Goal: Task Accomplishment & Management: Complete application form

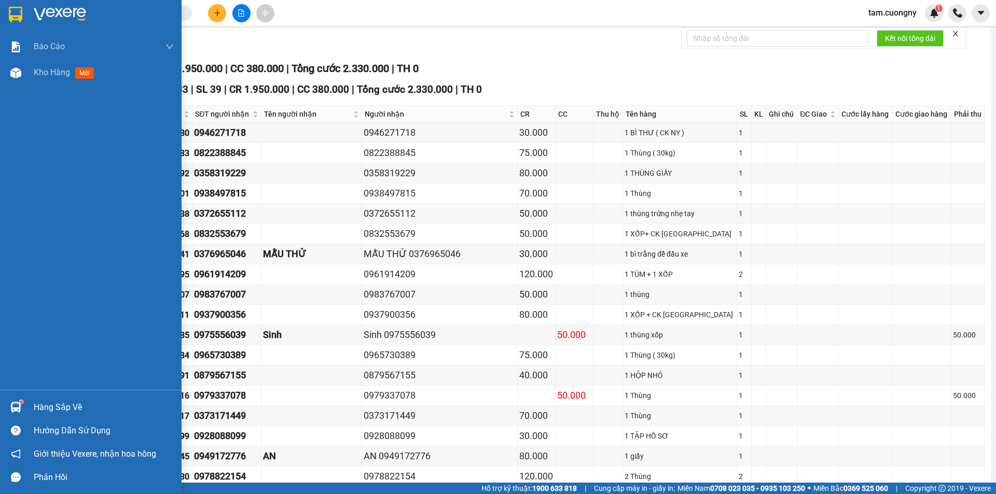
click at [7, 8] on div at bounding box center [16, 14] width 18 height 18
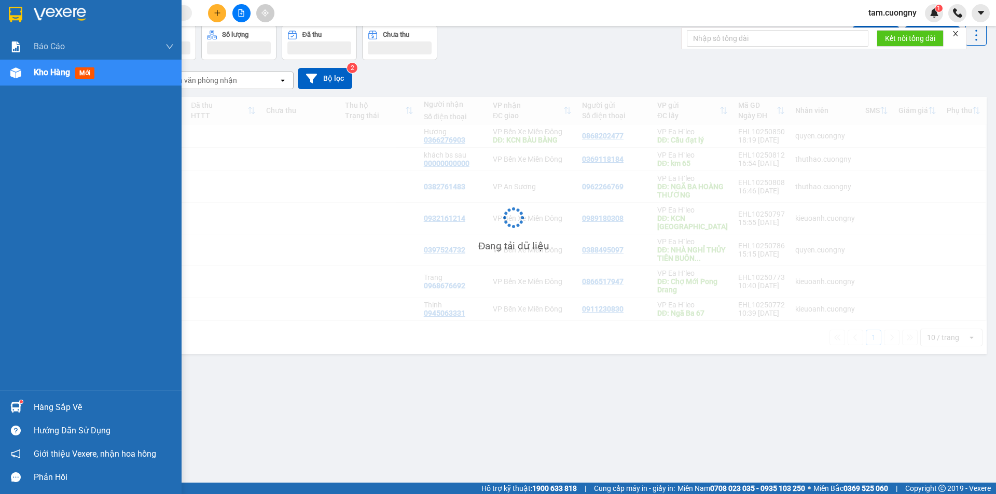
scroll to position [48, 0]
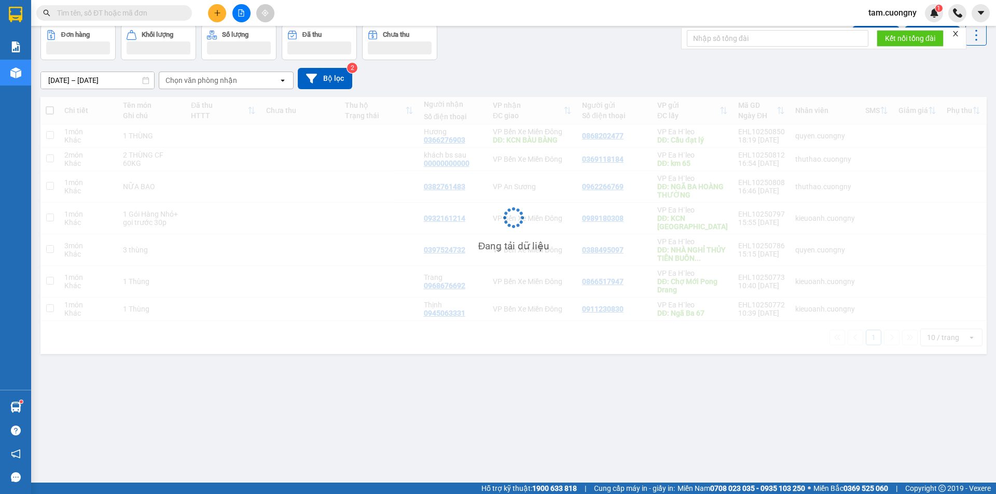
click at [132, 80] on input "[DATE] – [DATE]" at bounding box center [97, 80] width 113 height 17
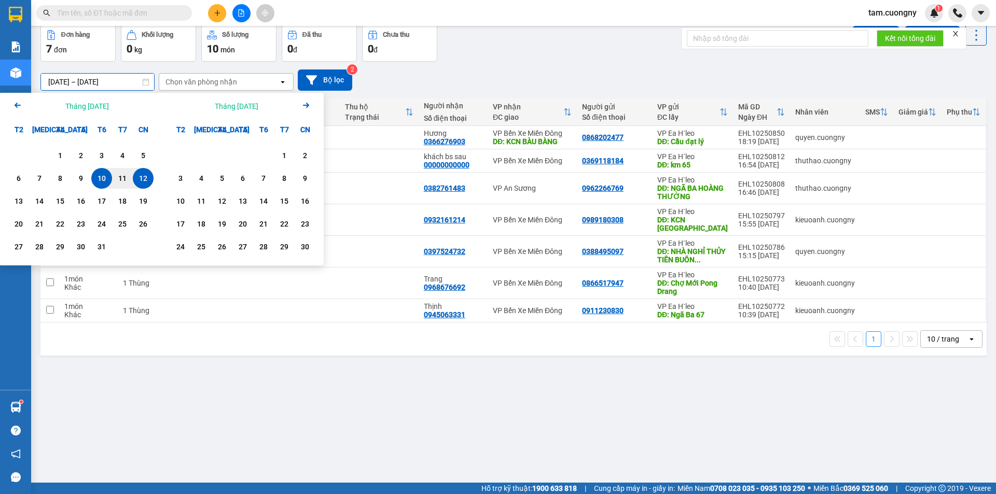
click at [148, 179] on div "12" at bounding box center [143, 178] width 15 height 12
type input "[DATE] – [DATE]"
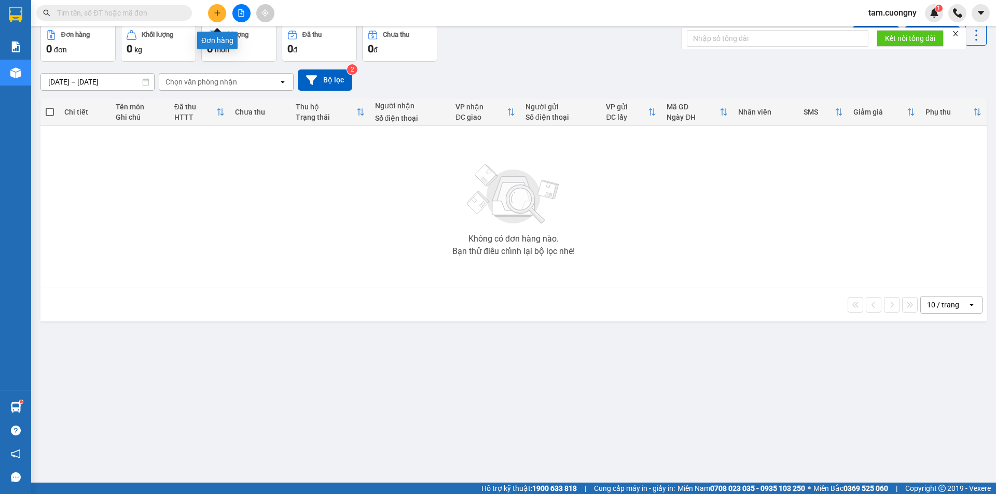
click at [220, 17] on button at bounding box center [217, 13] width 18 height 18
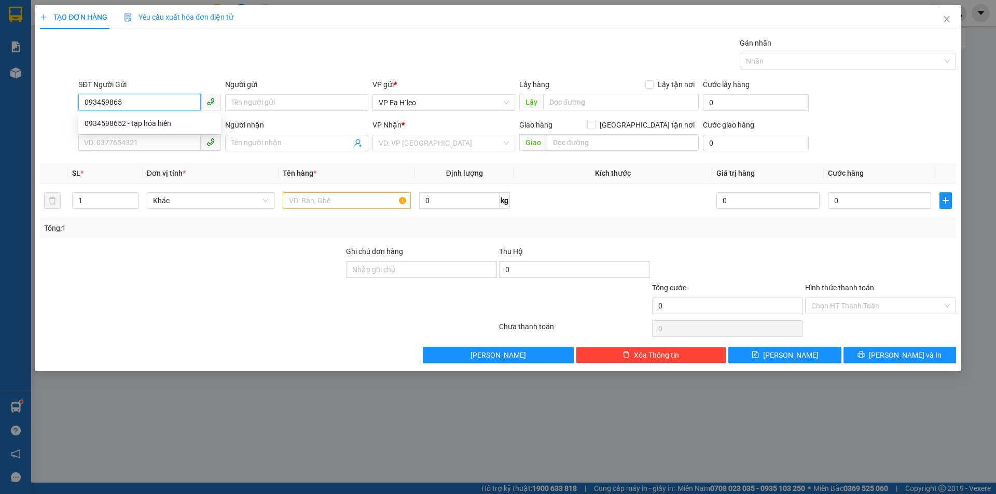
type input "0934598652"
click at [150, 122] on div "0934598652 - tạp hóa hiền" at bounding box center [150, 123] width 130 height 11
type input "tạp hóa hiền"
type input "TẠP HÓA HIỀN"
type input "0393906811"
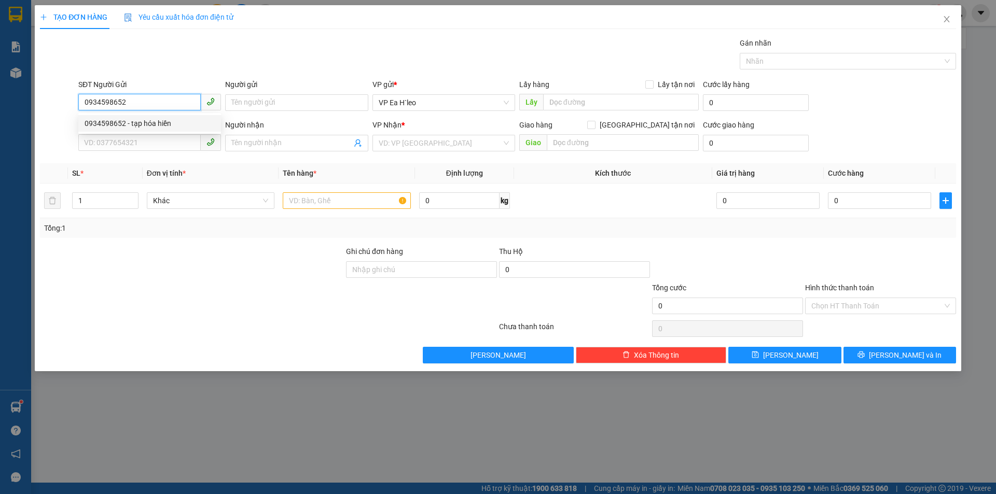
type input "[PERSON_NAME]"
type input "0934598652"
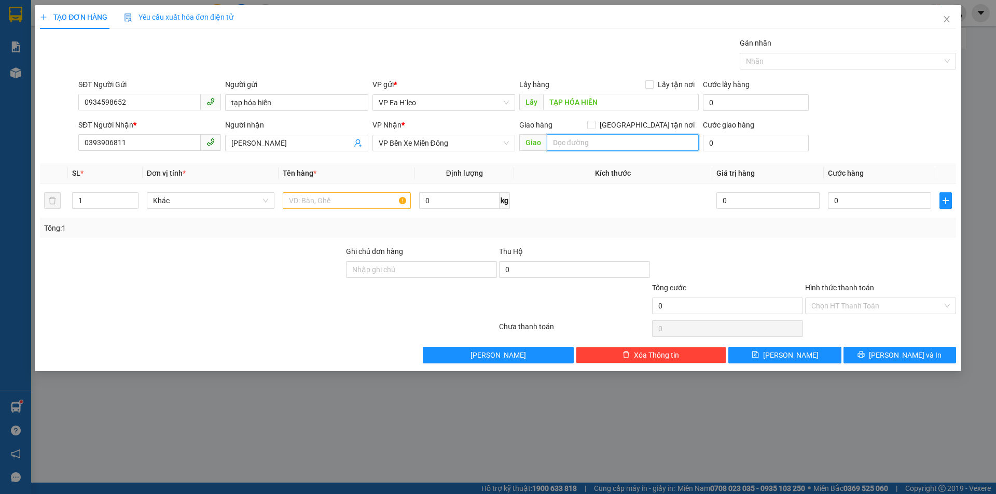
click at [560, 145] on input "text" at bounding box center [623, 142] width 152 height 17
type input "cầu ông bố"
drag, startPoint x: 140, startPoint y: 143, endPoint x: 0, endPoint y: 179, distance: 144.8
click at [0, 179] on div "TẠO ĐƠN HÀNG Yêu cầu xuất hóa đơn điện tử Transit Pickup Surcharge Ids Transit …" at bounding box center [498, 247] width 996 height 494
type input "0985315076"
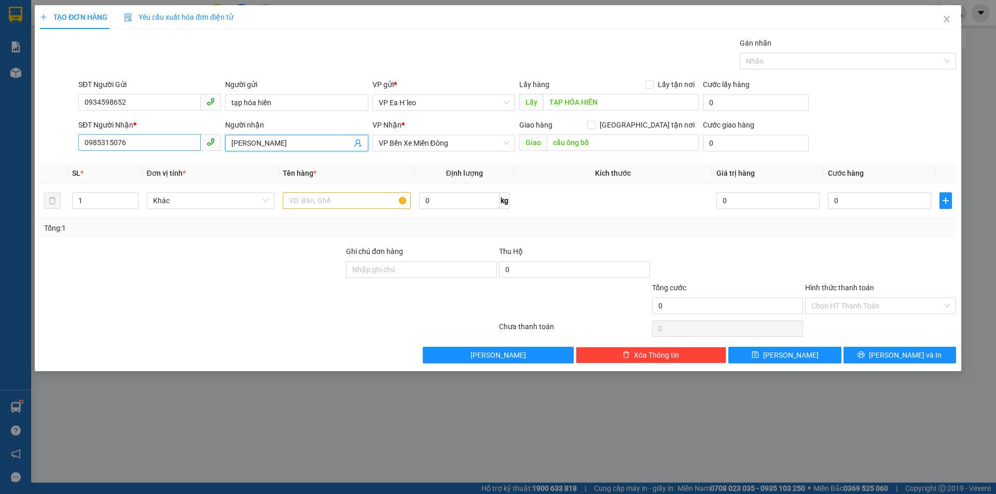
drag, startPoint x: 288, startPoint y: 144, endPoint x: 143, endPoint y: 147, distance: 144.8
click at [143, 147] on div "SĐT Người Nhận * 0985315076 Người nhận Anh Quyến Anh Quyến VP Nhận * VP Bến Xe …" at bounding box center [517, 137] width 882 height 36
click at [297, 198] on input "text" at bounding box center [347, 200] width 128 height 17
type input "2 thùng"
click at [118, 199] on input "1" at bounding box center [105, 201] width 65 height 16
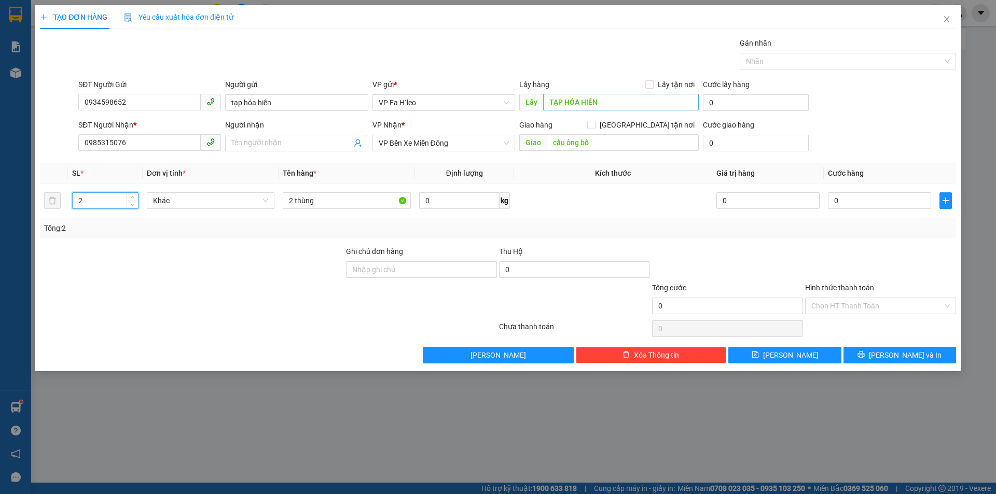
type input "2"
type input "tạp hóa hiền"
click at [784, 355] on span "[PERSON_NAME]" at bounding box center [791, 355] width 56 height 11
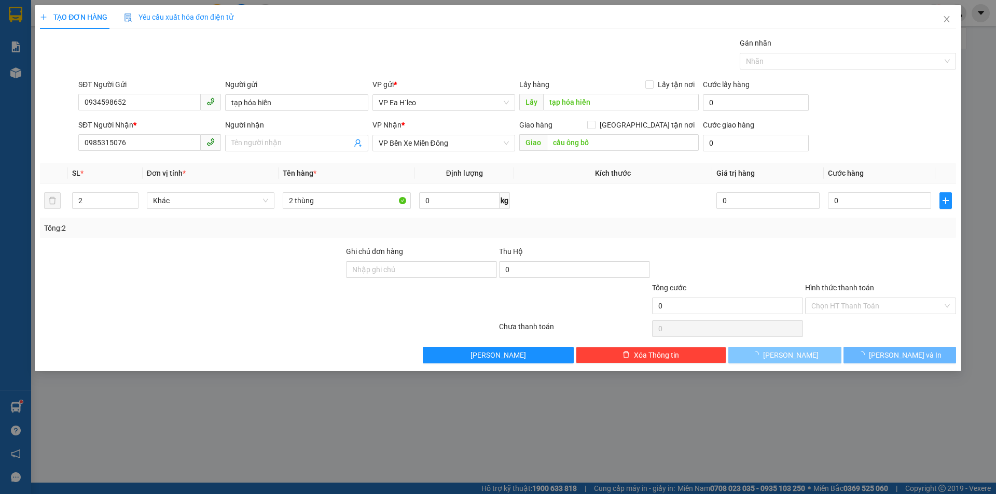
type input "1"
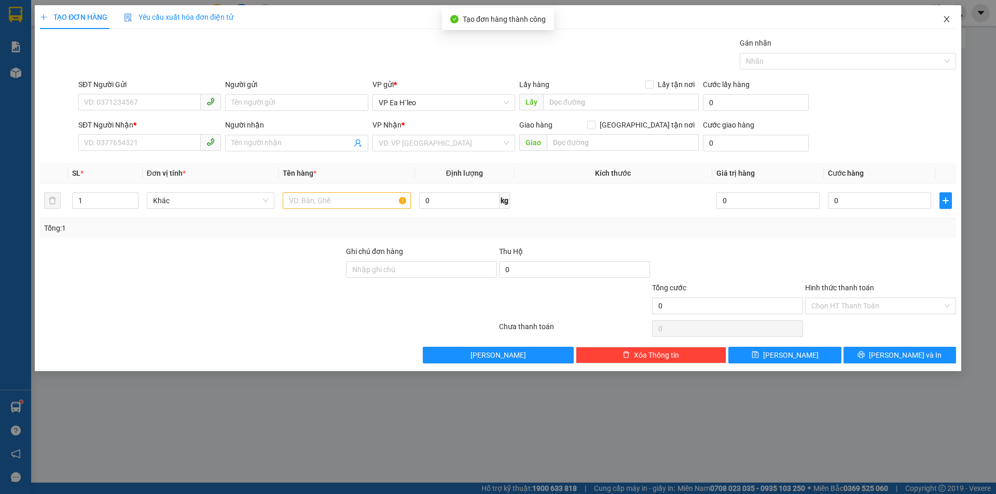
click at [946, 19] on icon "close" at bounding box center [947, 19] width 6 height 6
